Goal: Find specific page/section: Find specific page/section

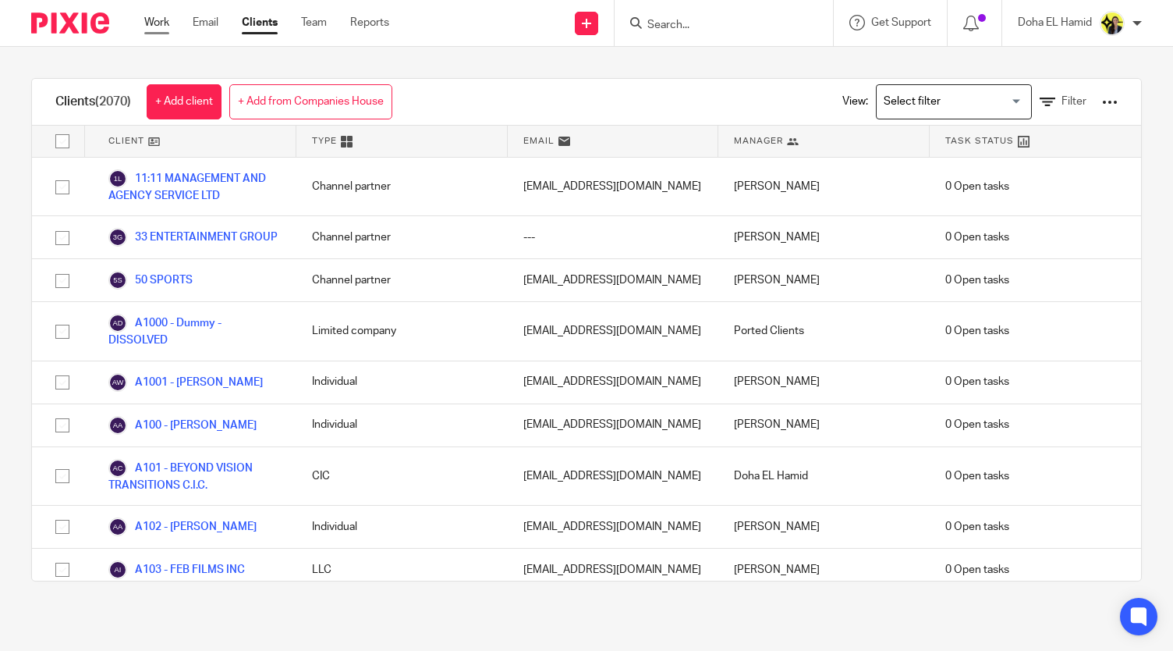
click at [160, 16] on link "Work" at bounding box center [156, 23] width 25 height 16
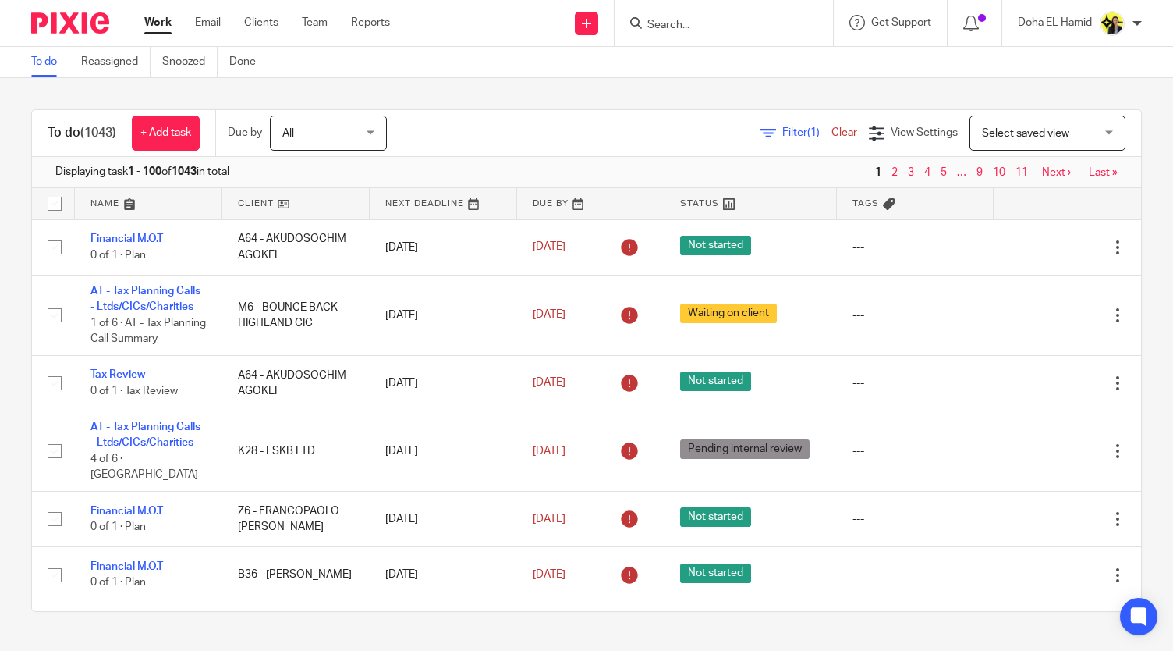
click at [681, 26] on input "Search" at bounding box center [716, 26] width 140 height 14
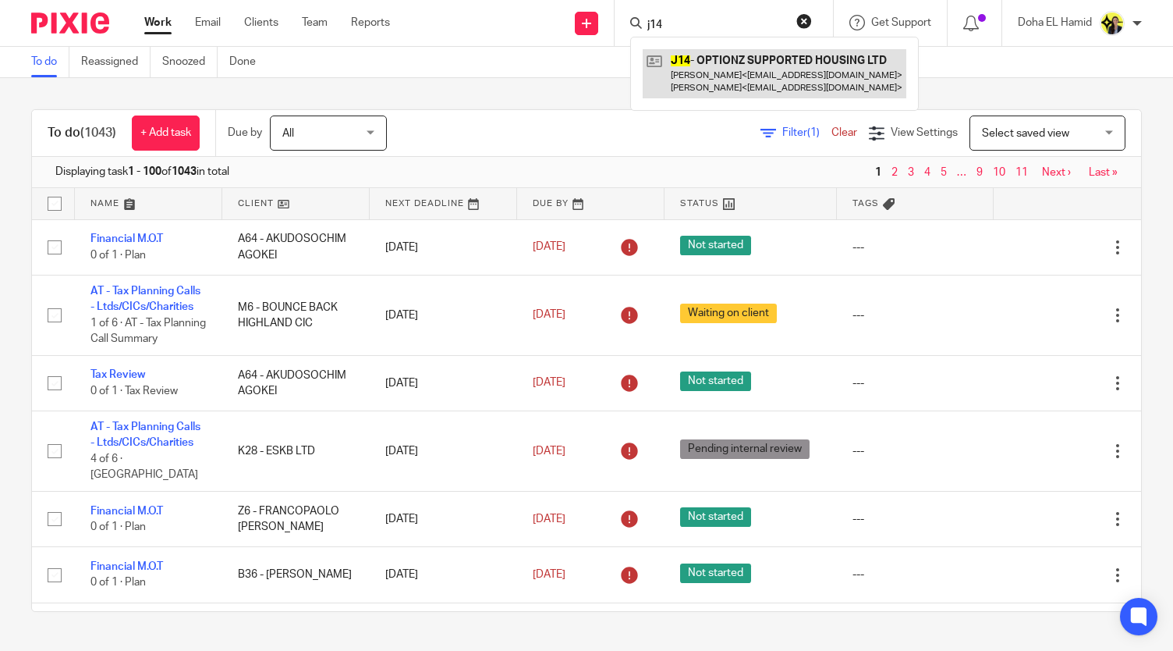
type input "j14"
click at [734, 83] on link at bounding box center [775, 73] width 264 height 48
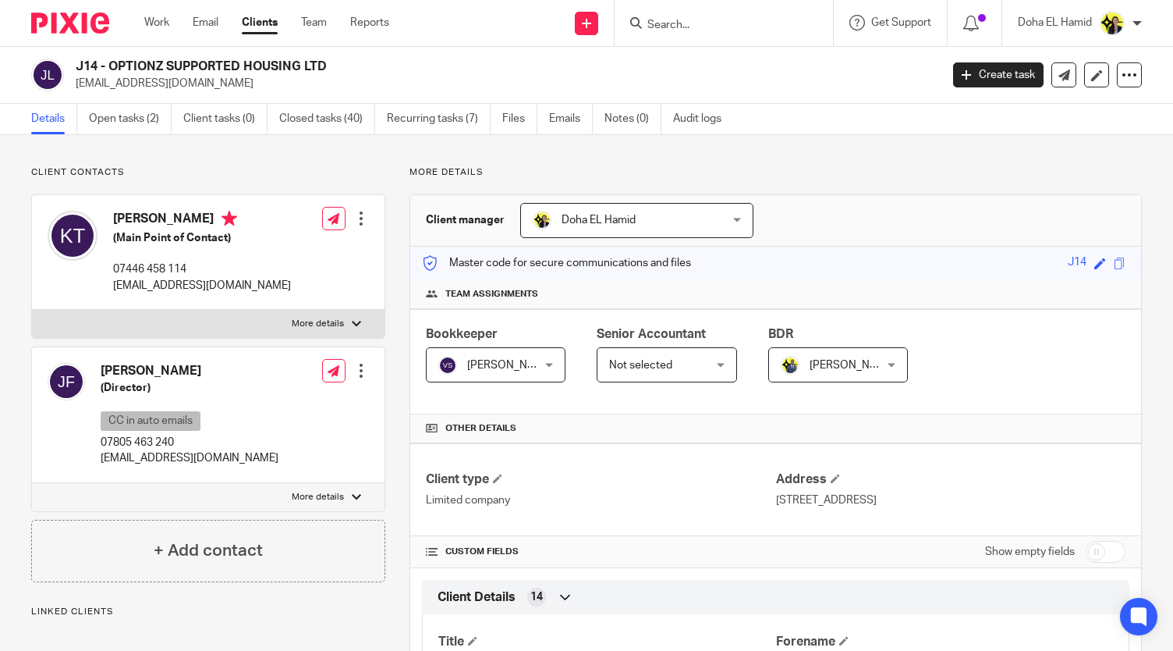
click at [108, 66] on h2 "J14 - OPTIONZ SUPPORTED HOUSING LTD" at bounding box center [417, 67] width 683 height 16
click at [669, 23] on input "Search" at bounding box center [716, 26] width 140 height 14
type input "p27"
click at [715, 67] on link at bounding box center [775, 67] width 264 height 36
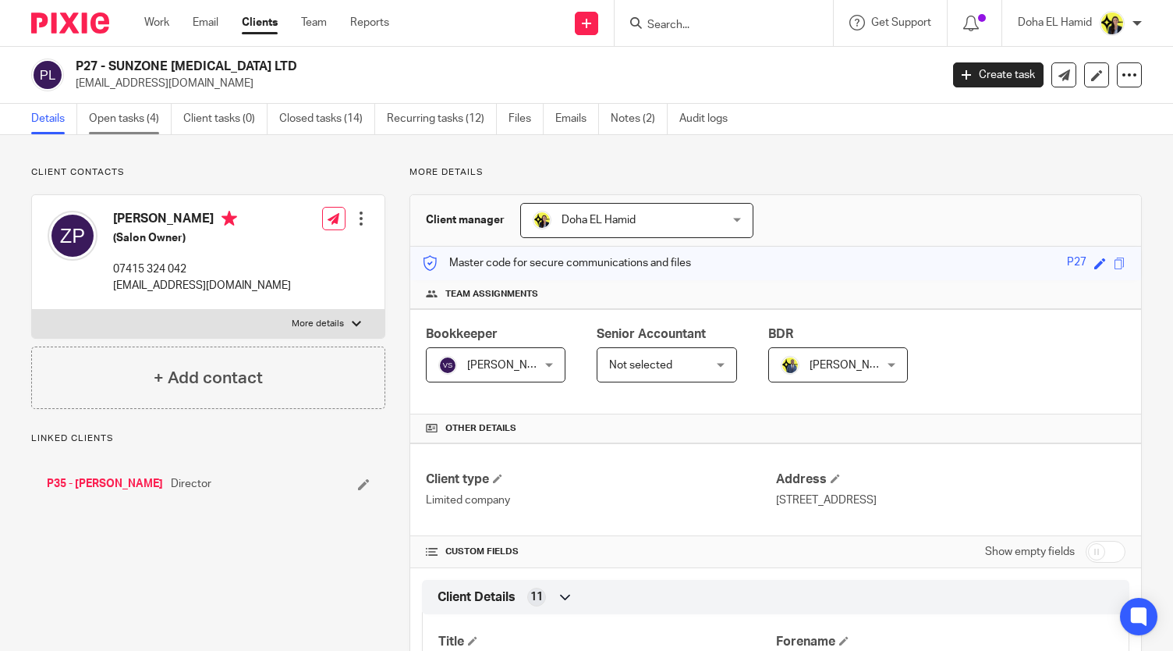
click at [154, 127] on link "Open tasks (4)" at bounding box center [130, 119] width 83 height 30
